Goal: Find specific page/section: Find specific page/section

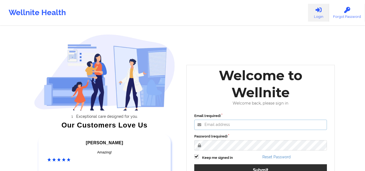
type input "[EMAIL_ADDRESS][DOMAIN_NAME]"
click at [252, 138] on label "Password (required)" at bounding box center [260, 136] width 133 height 5
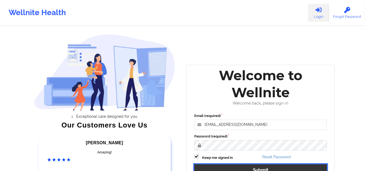
click at [234, 167] on button "Submit" at bounding box center [260, 170] width 133 height 12
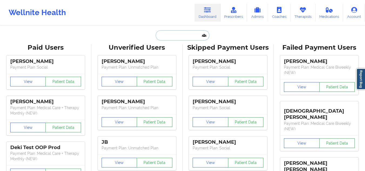
click at [179, 39] on input "text" at bounding box center [183, 35] width 54 height 10
paste input "MESSINA (Lucet)"
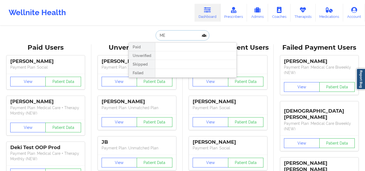
type input "M"
type input "jess lindsay"
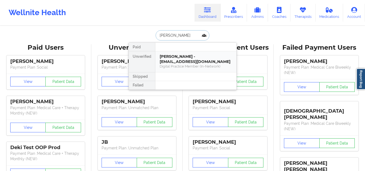
click at [180, 59] on div "Jess Lindsay - lindsayjess123@gmail.com" at bounding box center [196, 59] width 72 height 10
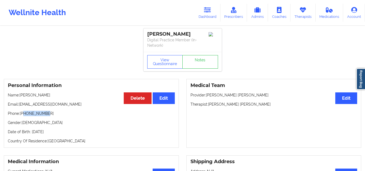
drag, startPoint x: 45, startPoint y: 114, endPoint x: 25, endPoint y: 115, distance: 20.1
click at [25, 115] on p "Phone: +13527922831" at bounding box center [91, 113] width 167 height 5
copy p "3527922831"
click at [164, 61] on button "View Questionnaire" at bounding box center [165, 62] width 36 height 14
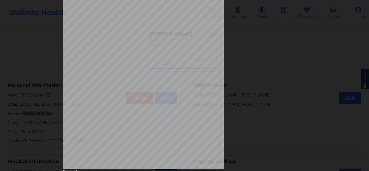
scroll to position [87, 0]
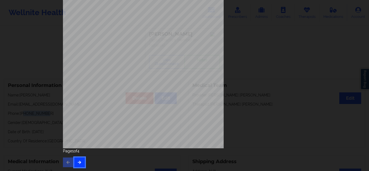
click at [77, 161] on icon "button" at bounding box center [79, 162] width 5 height 3
click at [81, 161] on button "button" at bounding box center [79, 163] width 11 height 10
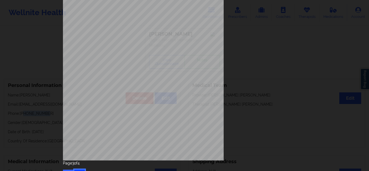
scroll to position [76, 0]
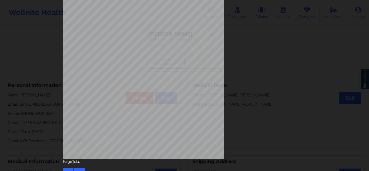
click at [79, 168] on div "Page 3 of 4" at bounding box center [184, 168] width 243 height 19
click at [78, 169] on button "button" at bounding box center [79, 173] width 11 height 10
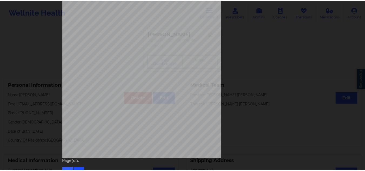
scroll to position [0, 0]
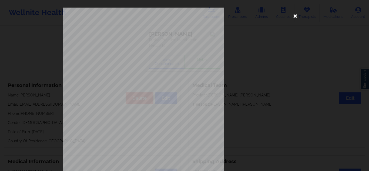
click at [295, 15] on icon at bounding box center [295, 15] width 9 height 9
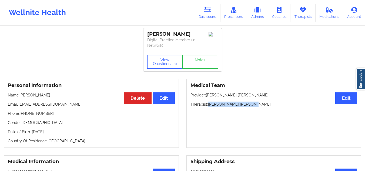
drag, startPoint x: 251, startPoint y: 103, endPoint x: 209, endPoint y: 101, distance: 42.8
click at [209, 101] on div "Medical Team Edit Provider: Marie Ange Adolphe Therapist: Korina Daniela Herrera" at bounding box center [274, 113] width 175 height 69
copy p "Korina Daniela Herrera"
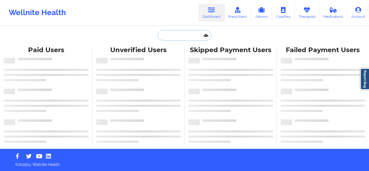
click at [187, 32] on input "text" at bounding box center [185, 35] width 54 height 10
paste input "[PERSON_NAME]"
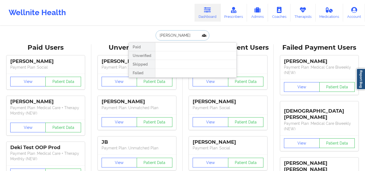
paste input "[PERSON_NAME][EMAIL_ADDRESS][PERSON_NAME][DOMAIN_NAME]"
type input "[PERSON_NAME][EMAIL_ADDRESS][PERSON_NAME][DOMAIN_NAME]"
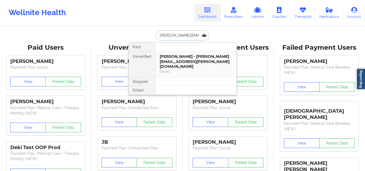
click at [183, 55] on div "[PERSON_NAME] - [PERSON_NAME][EMAIL_ADDRESS][PERSON_NAME][DOMAIN_NAME]" at bounding box center [196, 61] width 72 height 15
